Goal: Check status: Check status

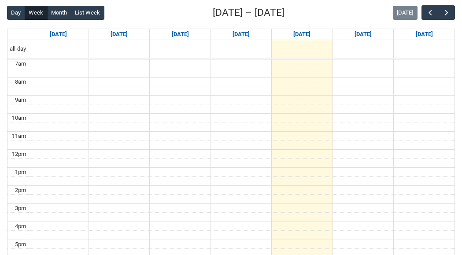
scroll to position [227, 0]
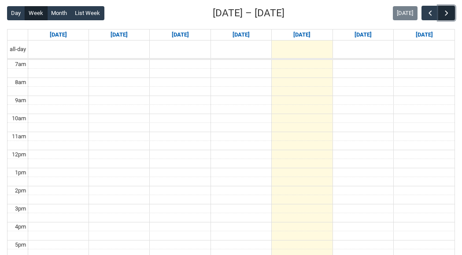
click at [451, 14] on button "button" at bounding box center [447, 13] width 17 height 15
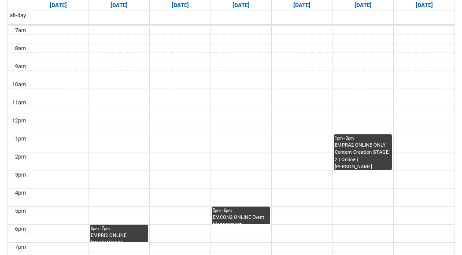
scroll to position [267, 0]
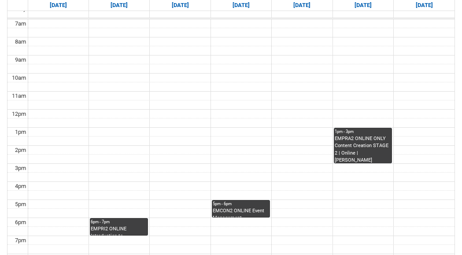
click at [371, 149] on div "EMPRA2 ONLINE ONLY Content Creation STAGE 2 | Online | Emily Kelly" at bounding box center [363, 149] width 56 height 28
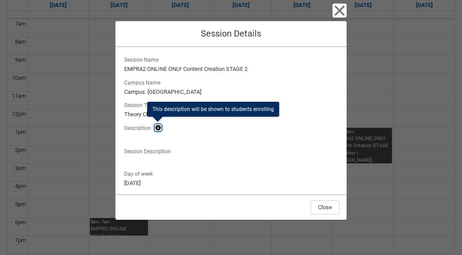
click at [157, 127] on lightning-primitive-icon "button" at bounding box center [158, 128] width 6 height 7
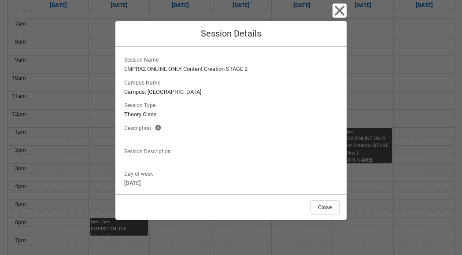
click at [169, 91] on lightning-formatted-text "Campus: Wellington St" at bounding box center [231, 92] width 214 height 9
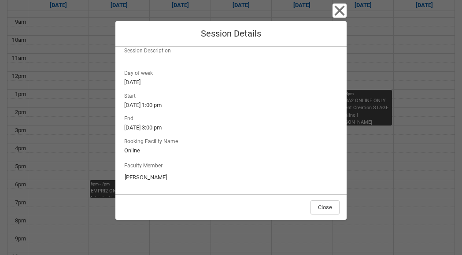
scroll to position [307, 0]
drag, startPoint x: 154, startPoint y: 179, endPoint x: 121, endPoint y: 179, distance: 33.1
click at [120, 179] on div "Session Name EMPRA2 ONLINE ONLY Content Creation STAGE 2 Campus Name Campus: We…" at bounding box center [231, 120] width 231 height 147
click at [232, 128] on lightning-formatted-text "19/9/2025, 3:00 pm" at bounding box center [231, 127] width 214 height 9
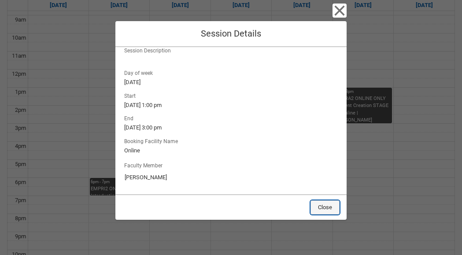
click at [337, 205] on button "Close" at bounding box center [325, 208] width 29 height 14
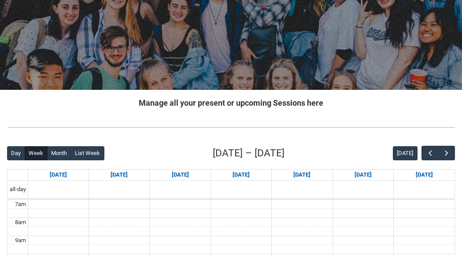
scroll to position [87, 0]
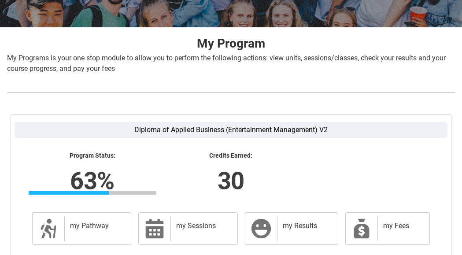
scroll to position [234, 0]
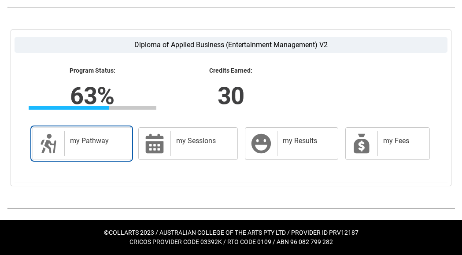
click at [92, 157] on link "my Pathway my Pathway" at bounding box center [81, 143] width 99 height 33
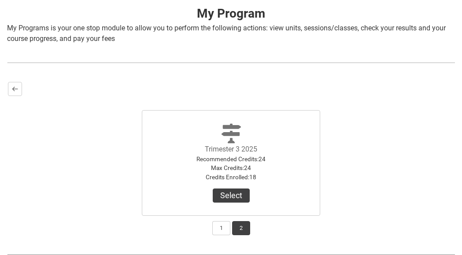
scroll to position [225, 0]
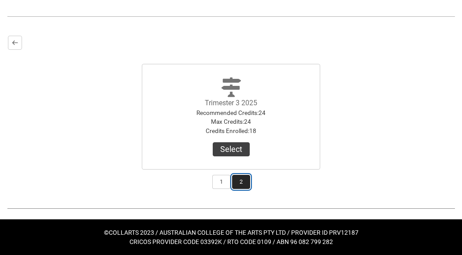
click at [243, 179] on button "2" at bounding box center [241, 182] width 18 height 14
click at [239, 184] on button "2" at bounding box center [241, 182] width 18 height 14
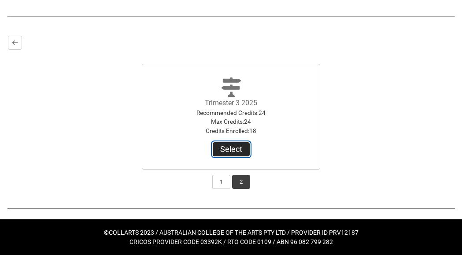
click at [231, 149] on button "Select" at bounding box center [231, 149] width 37 height 14
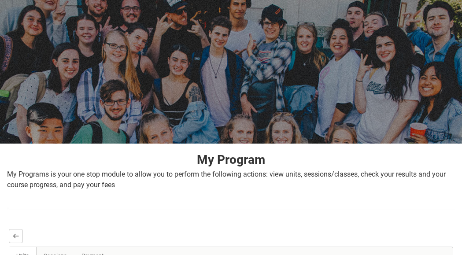
scroll to position [0, 0]
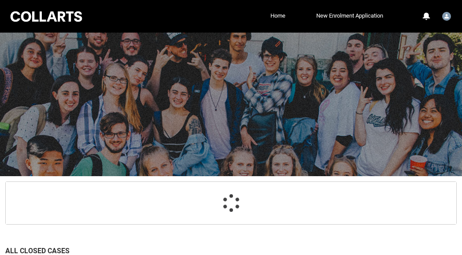
scroll to position [138, 0]
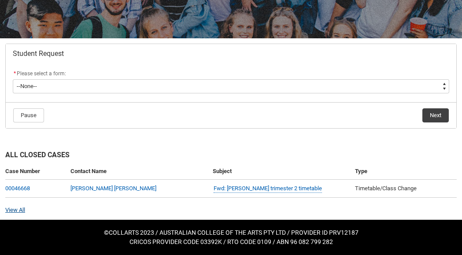
click at [13, 210] on link "View All" at bounding box center [15, 210] width 20 height 7
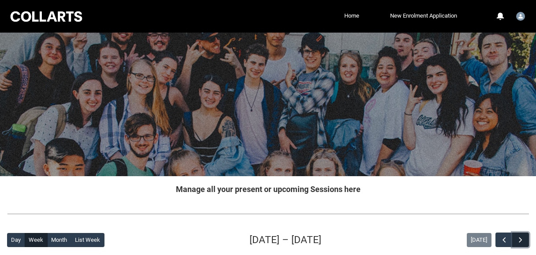
click at [522, 235] on button "button" at bounding box center [520, 240] width 17 height 15
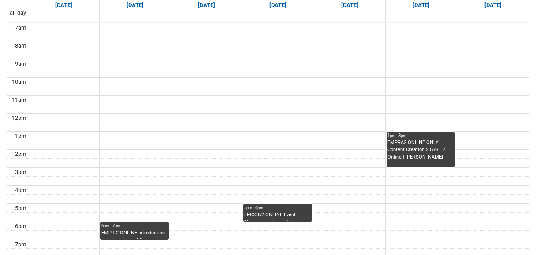
scroll to position [263, 0]
click at [406, 145] on div "EMPRA2 ONLINE ONLY Content Creation STAGE 2 | Online | [PERSON_NAME]" at bounding box center [421, 151] width 67 height 22
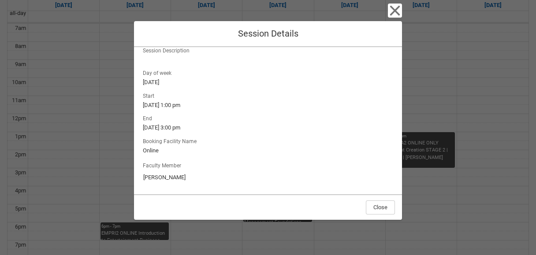
scroll to position [280, 0]
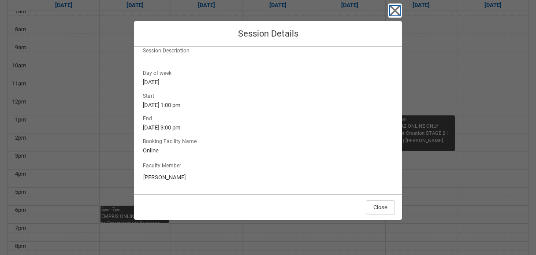
click at [394, 9] on icon "button" at bounding box center [395, 11] width 10 height 10
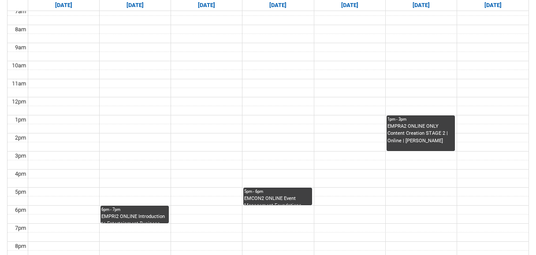
click at [421, 130] on div "EMPRA2 ONLINE ONLY Content Creation STAGE 2 | Online | [PERSON_NAME]" at bounding box center [421, 134] width 67 height 22
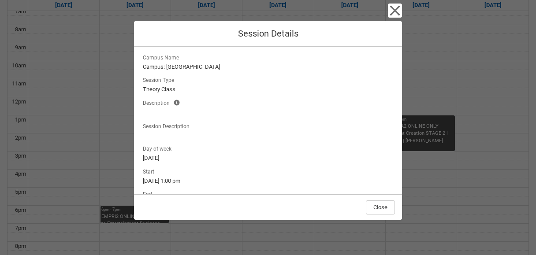
scroll to position [0, 0]
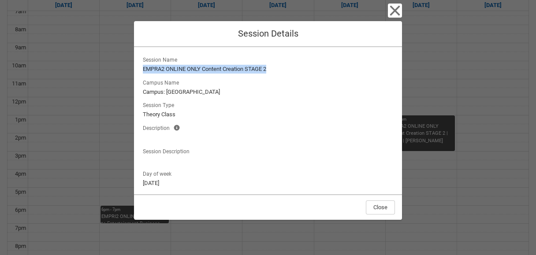
drag, startPoint x: 143, startPoint y: 69, endPoint x: 280, endPoint y: 66, distance: 137.1
click at [280, 66] on lightning-formatted-text "EMPRA2 ONLINE ONLY Content Creation STAGE 2" at bounding box center [268, 69] width 250 height 9
copy lightning-formatted-text "EMPRA2 ONLINE ONLY Content Creation STAGE 2"
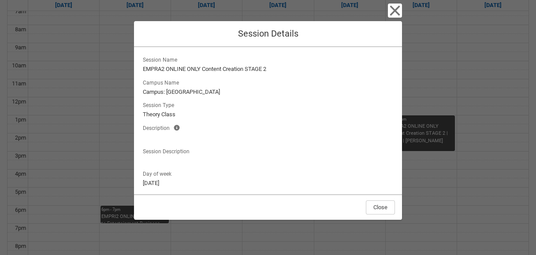
click at [257, 109] on lightning-output-field "Session Type Theory Class" at bounding box center [268, 109] width 254 height 19
click at [398, 12] on icon "button" at bounding box center [395, 11] width 14 height 14
